Goal: Navigation & Orientation: Find specific page/section

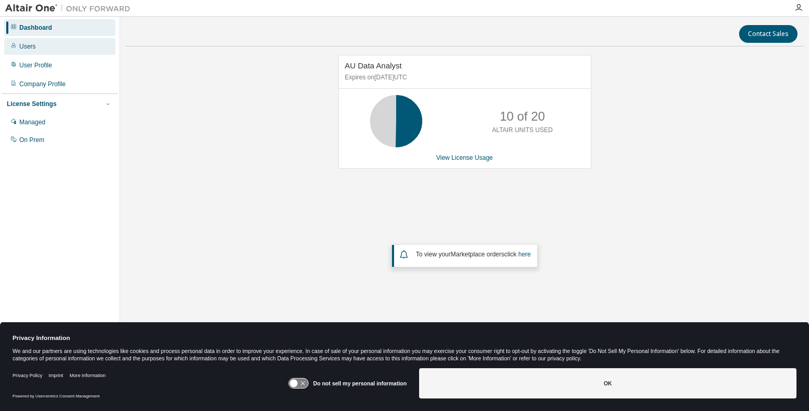
click at [27, 43] on div "Users" at bounding box center [27, 46] width 16 height 8
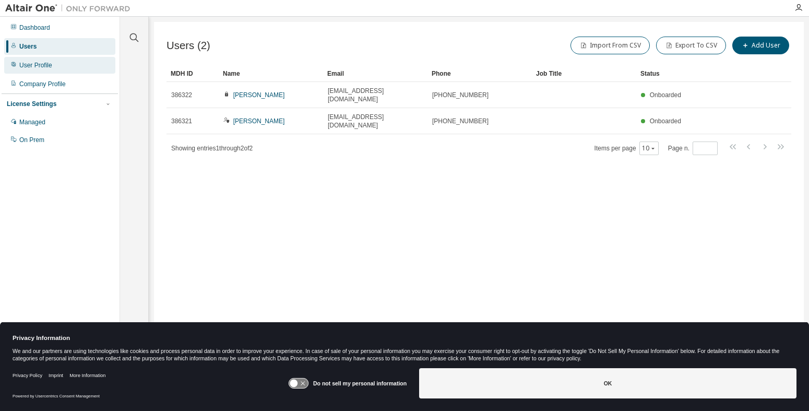
click at [47, 65] on div "User Profile" at bounding box center [35, 65] width 33 height 8
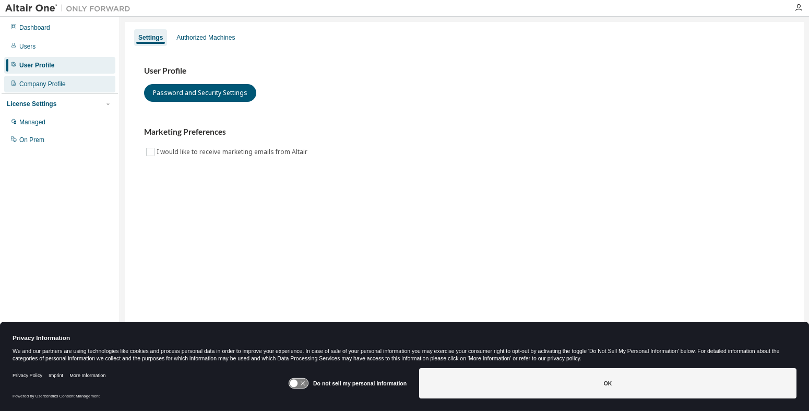
click at [48, 82] on div "Company Profile" at bounding box center [42, 84] width 46 height 8
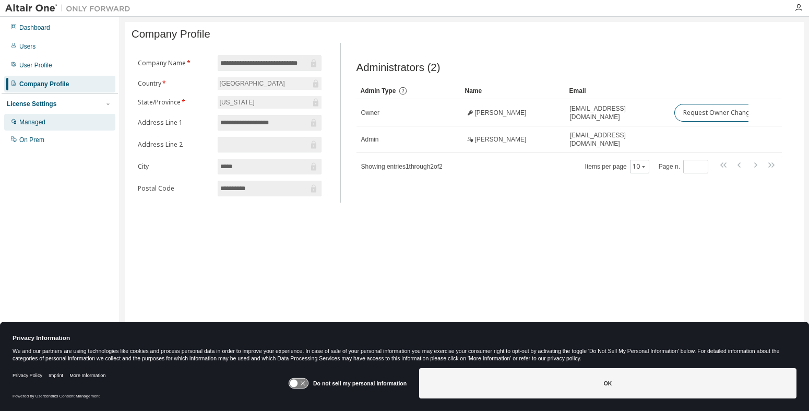
click at [49, 128] on div "Managed" at bounding box center [59, 122] width 111 height 17
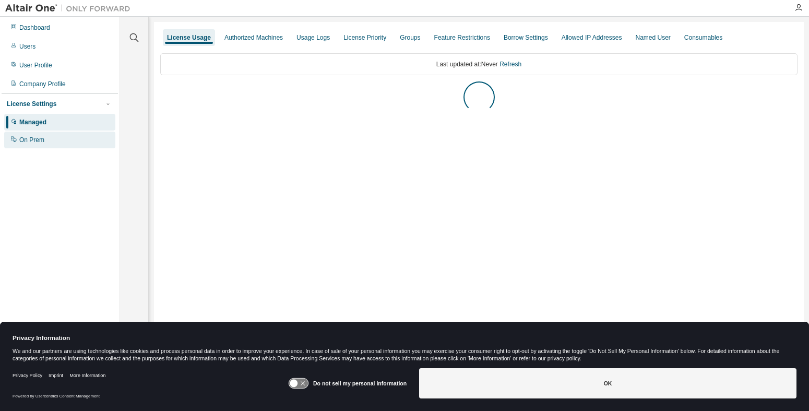
click at [41, 141] on div "On Prem" at bounding box center [31, 140] width 25 height 8
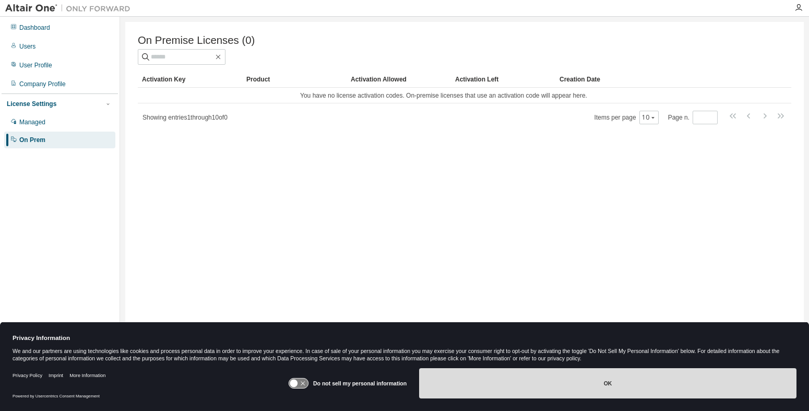
click at [618, 394] on button "OK" at bounding box center [607, 383] width 377 height 30
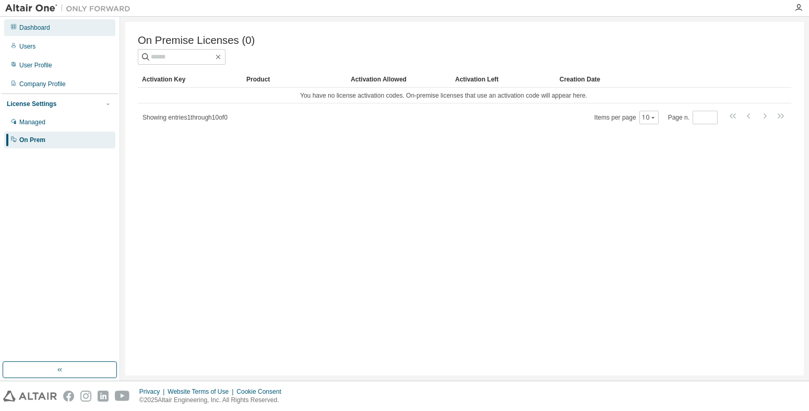
click at [47, 34] on div "Dashboard" at bounding box center [59, 27] width 111 height 17
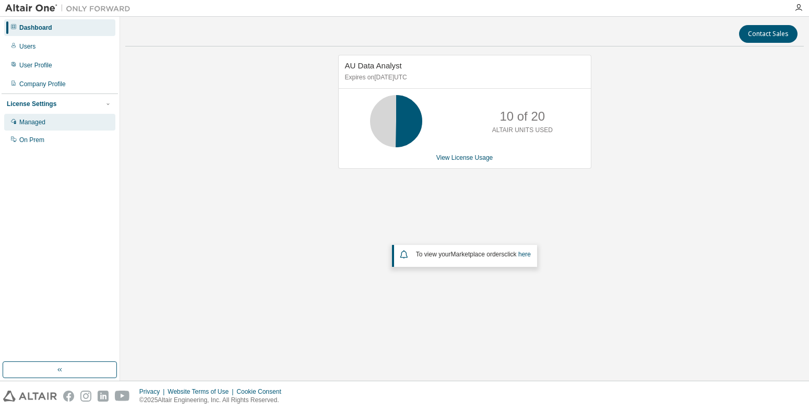
click at [41, 120] on div "Managed" at bounding box center [32, 122] width 26 height 8
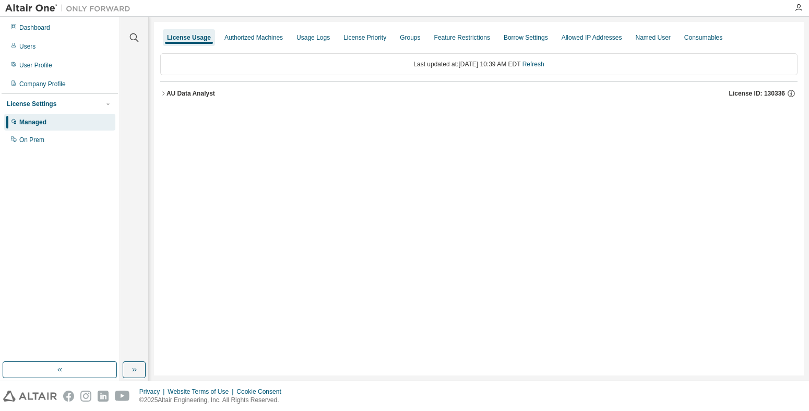
click at [165, 91] on icon "button" at bounding box center [163, 93] width 6 height 6
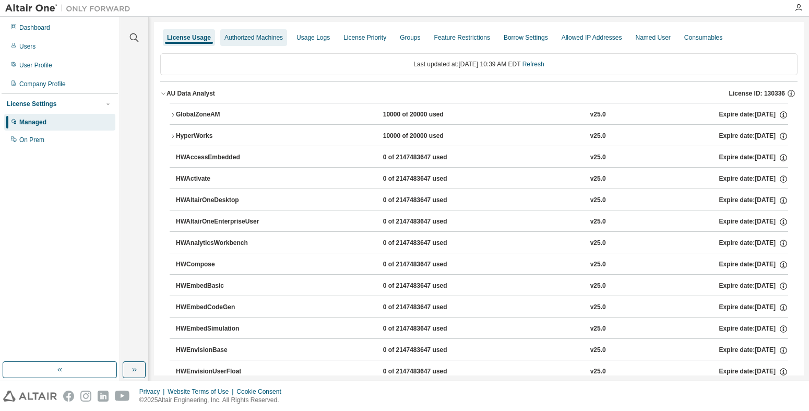
click at [249, 38] on div "Authorized Machines" at bounding box center [253, 37] width 58 height 8
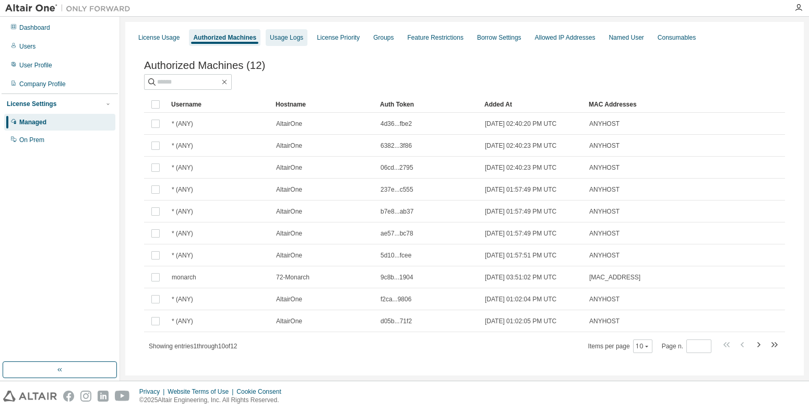
click at [279, 41] on div "Usage Logs" at bounding box center [286, 37] width 33 height 8
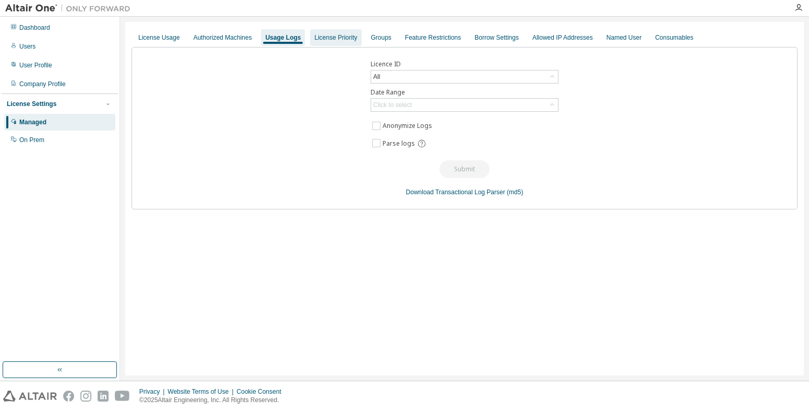
click at [344, 40] on div "License Priority" at bounding box center [335, 37] width 43 height 8
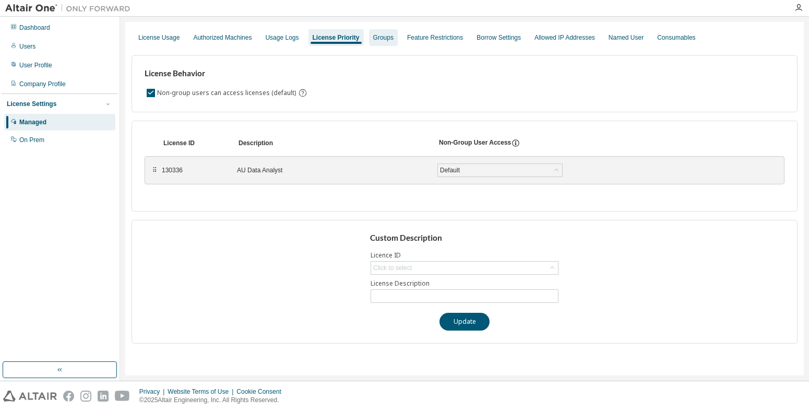
click at [387, 38] on div "Groups" at bounding box center [383, 37] width 20 height 8
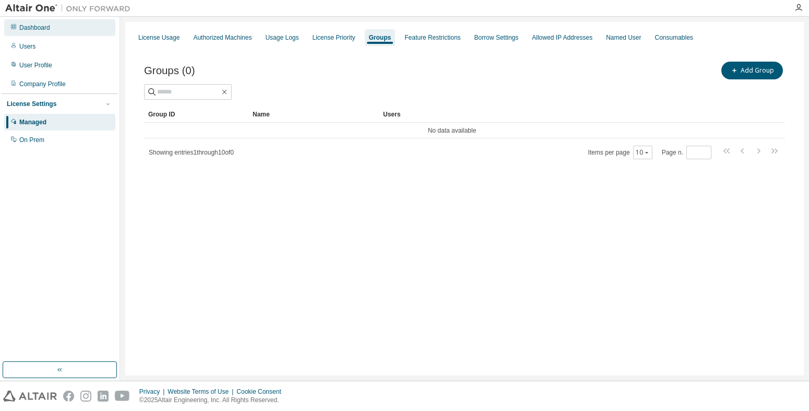
click at [42, 29] on div "Dashboard" at bounding box center [34, 27] width 31 height 8
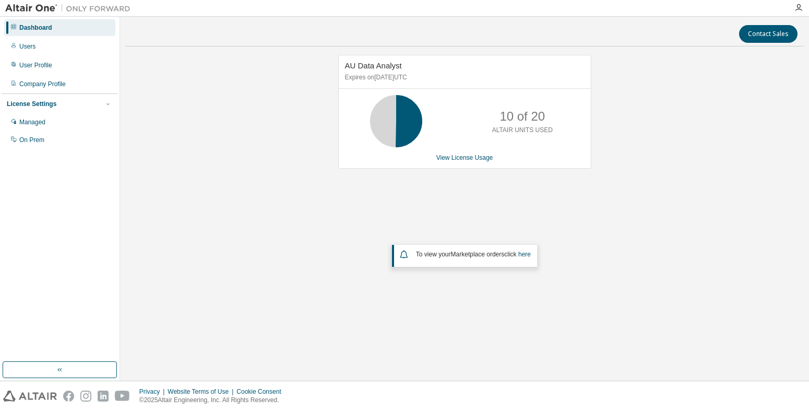
click at [41, 9] on img at bounding box center [70, 8] width 130 height 10
click at [23, 397] on img at bounding box center [30, 395] width 54 height 11
click at [35, 46] on div "Users" at bounding box center [59, 46] width 111 height 17
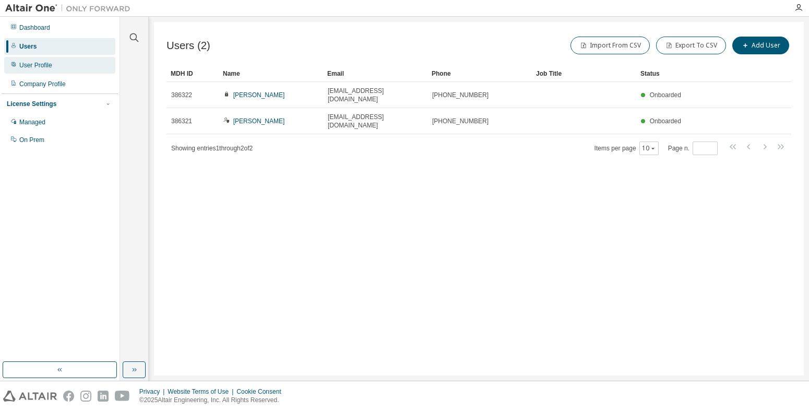
click at [37, 66] on div "User Profile" at bounding box center [35, 65] width 33 height 8
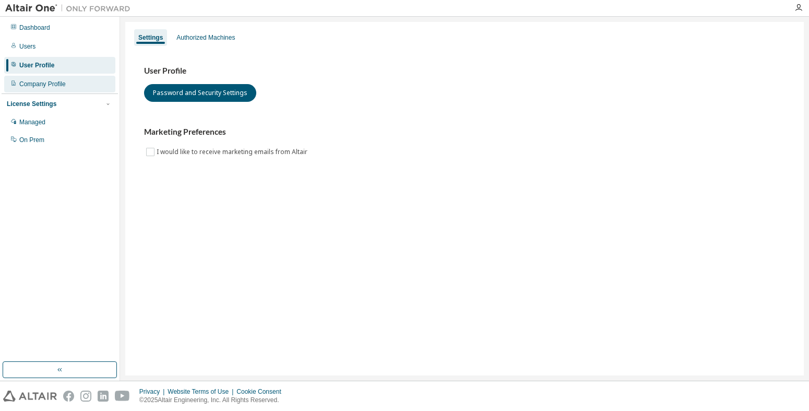
click at [41, 83] on div "Company Profile" at bounding box center [42, 84] width 46 height 8
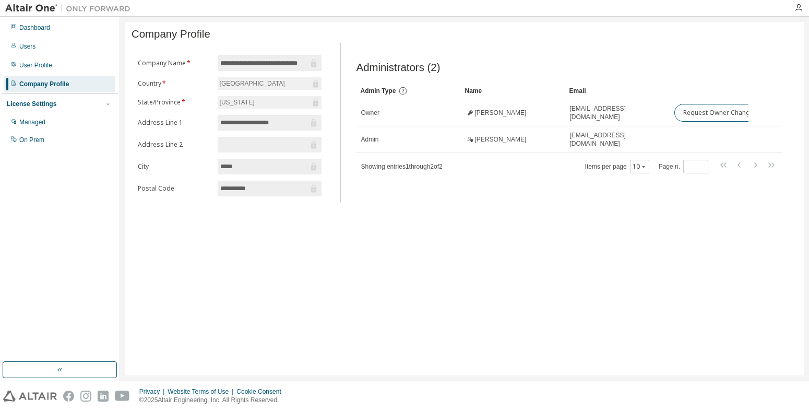
click at [41, 112] on div "License Settings Managed On Prem" at bounding box center [60, 121] width 116 height 56
click at [40, 128] on div "Managed" at bounding box center [59, 122] width 111 height 17
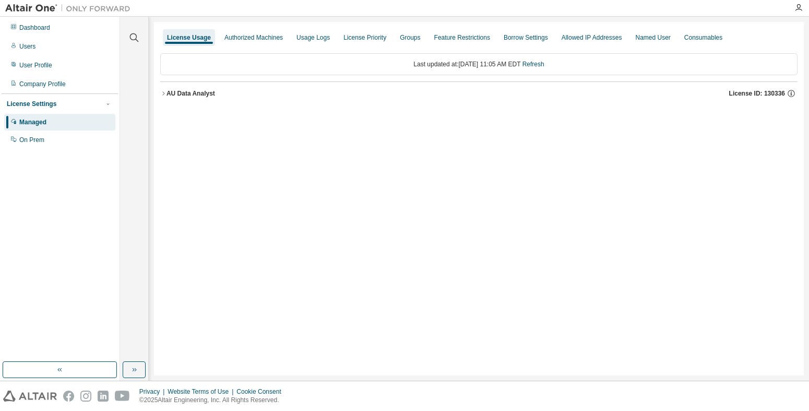
click at [163, 93] on icon "button" at bounding box center [163, 93] width 6 height 6
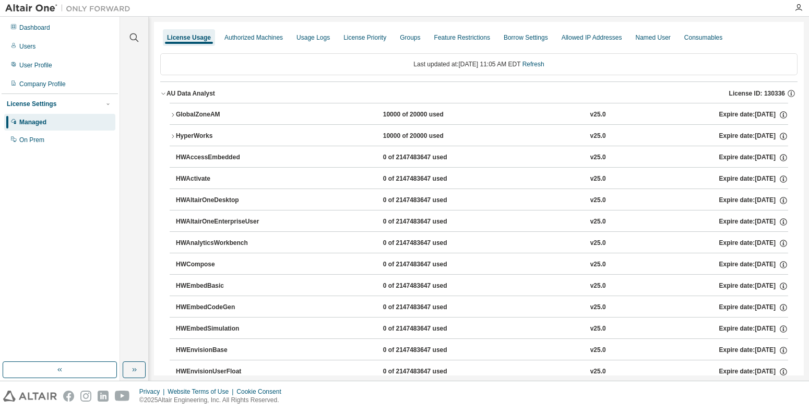
drag, startPoint x: 164, startPoint y: 94, endPoint x: 112, endPoint y: 104, distance: 53.6
click at [164, 94] on icon "button" at bounding box center [163, 93] width 6 height 6
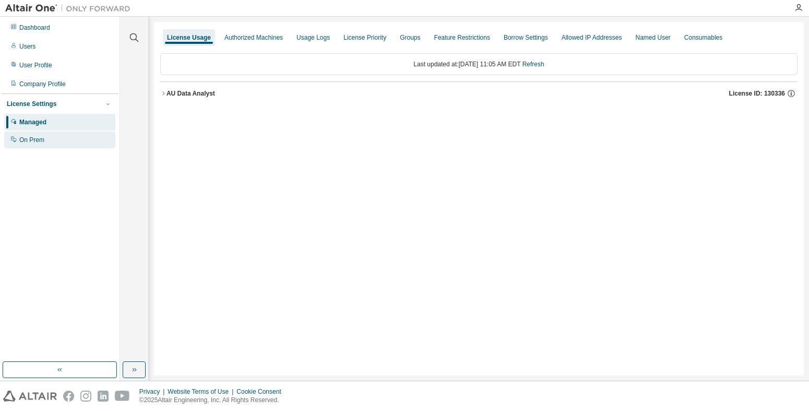
click at [49, 139] on div "On Prem" at bounding box center [59, 140] width 111 height 17
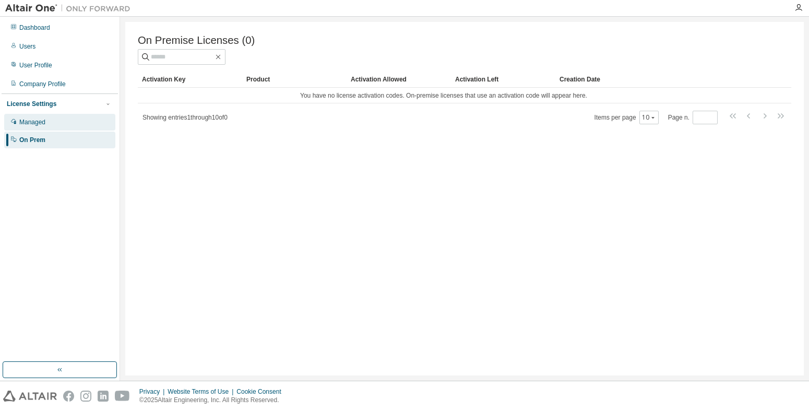
click at [39, 126] on div "Managed" at bounding box center [32, 122] width 26 height 8
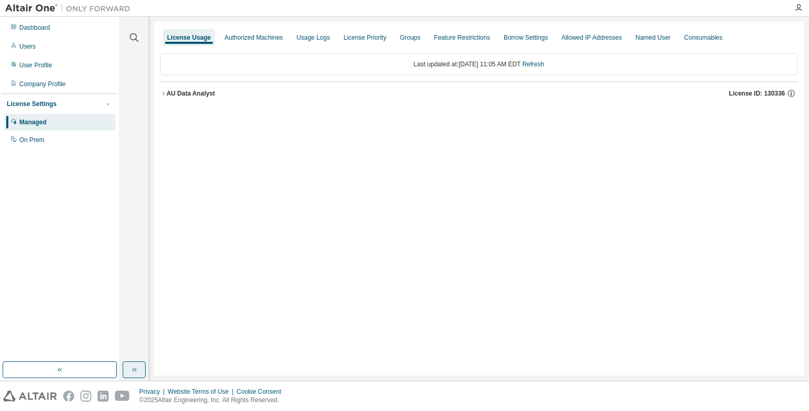
click at [138, 370] on icon "button" at bounding box center [134, 369] width 8 height 8
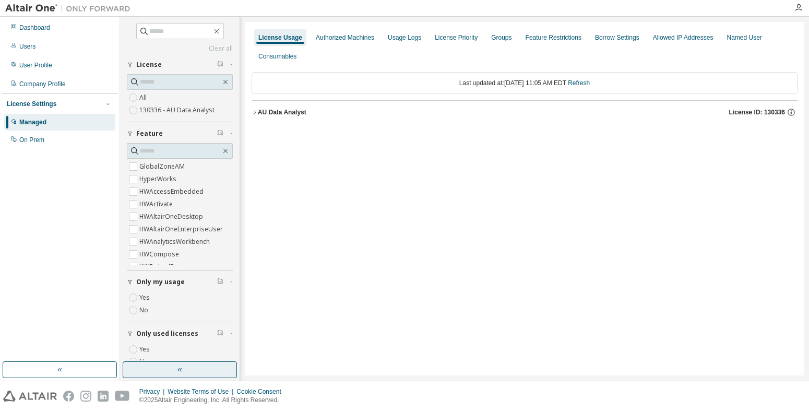
click at [165, 367] on button "button" at bounding box center [180, 369] width 114 height 17
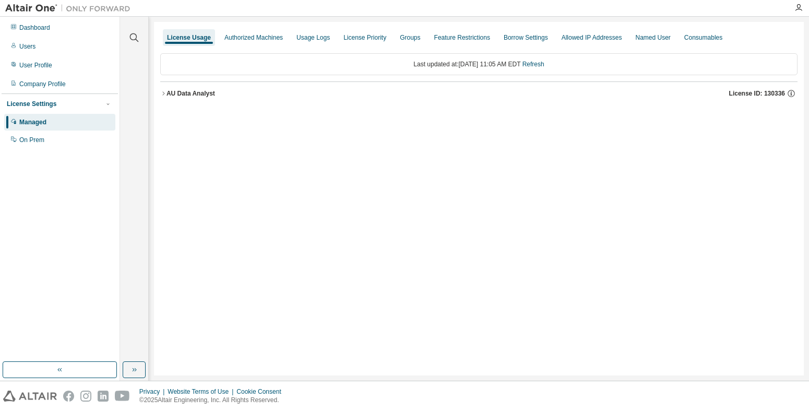
click at [66, 302] on div "Dashboard Users User Profile Company Profile License Settings Managed On Prem" at bounding box center [60, 189] width 116 height 342
click at [263, 255] on div "License Usage Authorized Machines Usage Logs License Priority Groups Feature Re…" at bounding box center [479, 198] width 650 height 353
click at [207, 244] on div "License Usage Authorized Machines Usage Logs License Priority Groups Feature Re…" at bounding box center [479, 198] width 650 height 353
